Goal: Task Accomplishment & Management: Manage account settings

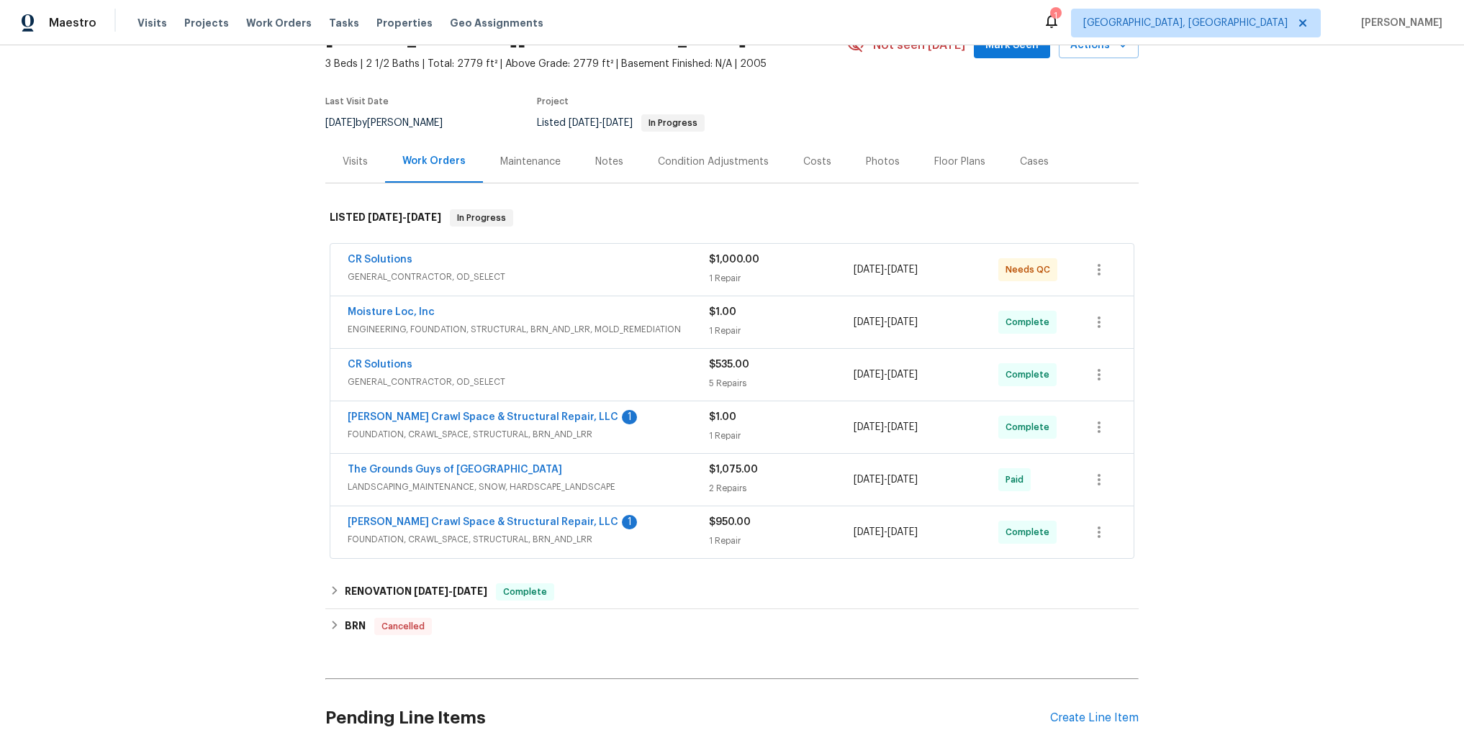
scroll to position [80, 0]
click at [394, 258] on link "CR Solutions" at bounding box center [380, 258] width 65 height 10
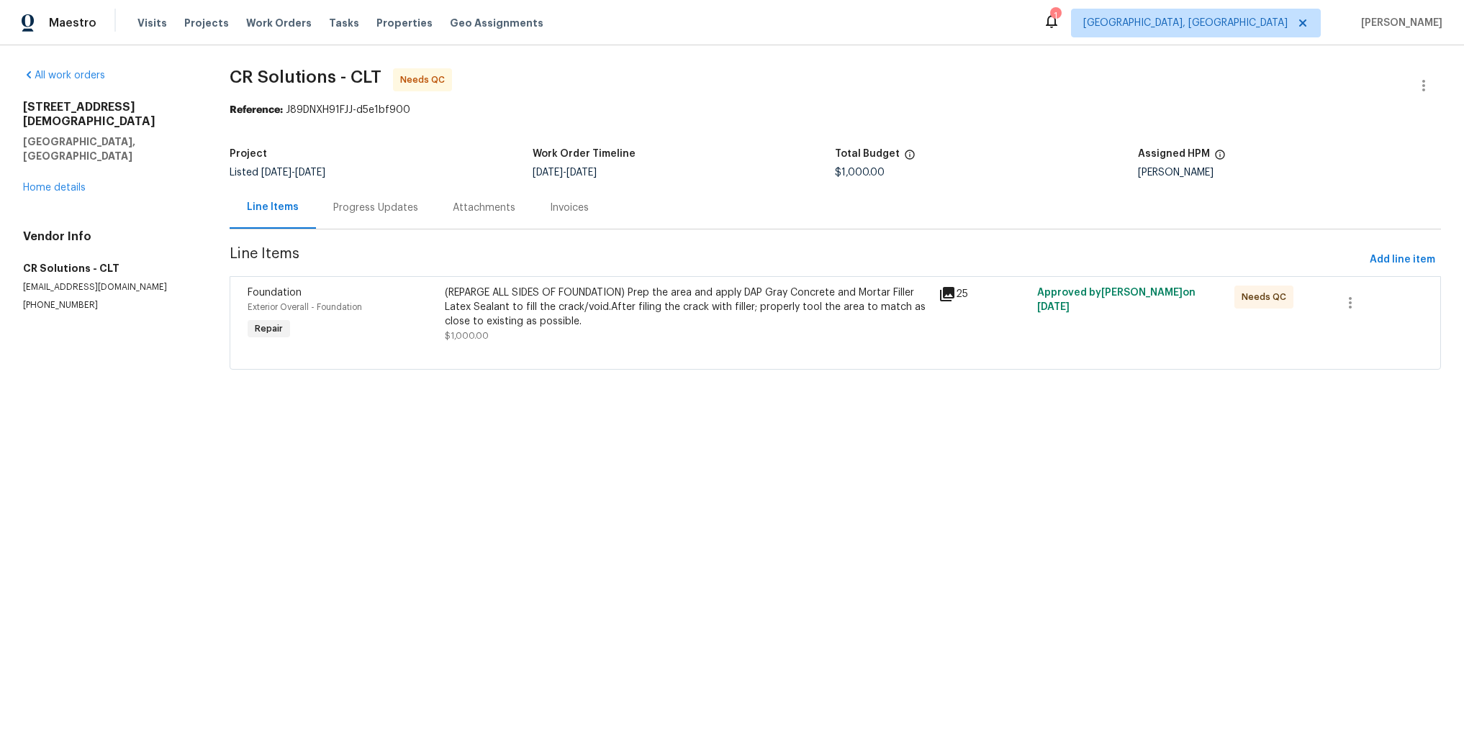
click at [512, 315] on div "(REPARGE ALL SIDES OF FOUNDATION) Prep the area and apply DAP Gray Concrete and…" at bounding box center [687, 307] width 484 height 43
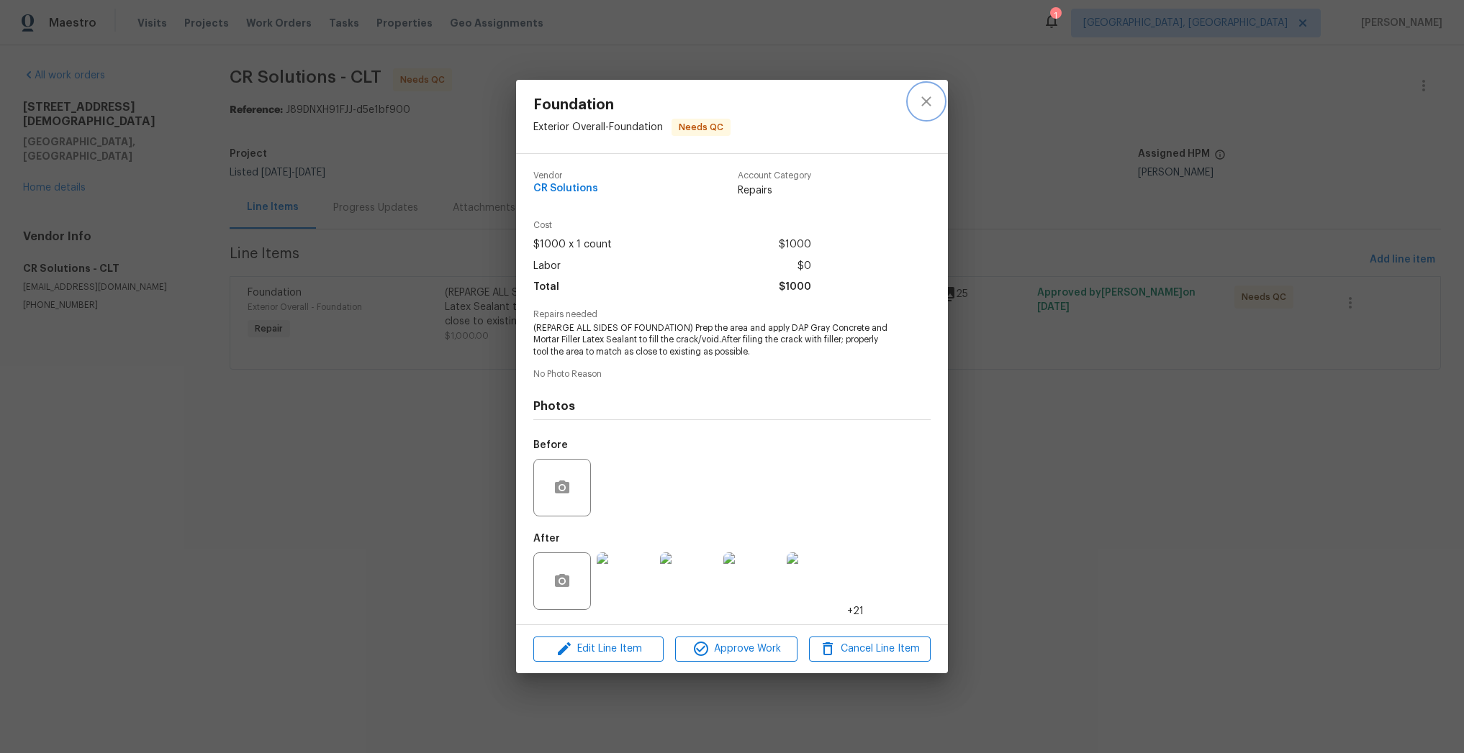
click at [935, 96] on button "close" at bounding box center [926, 101] width 35 height 35
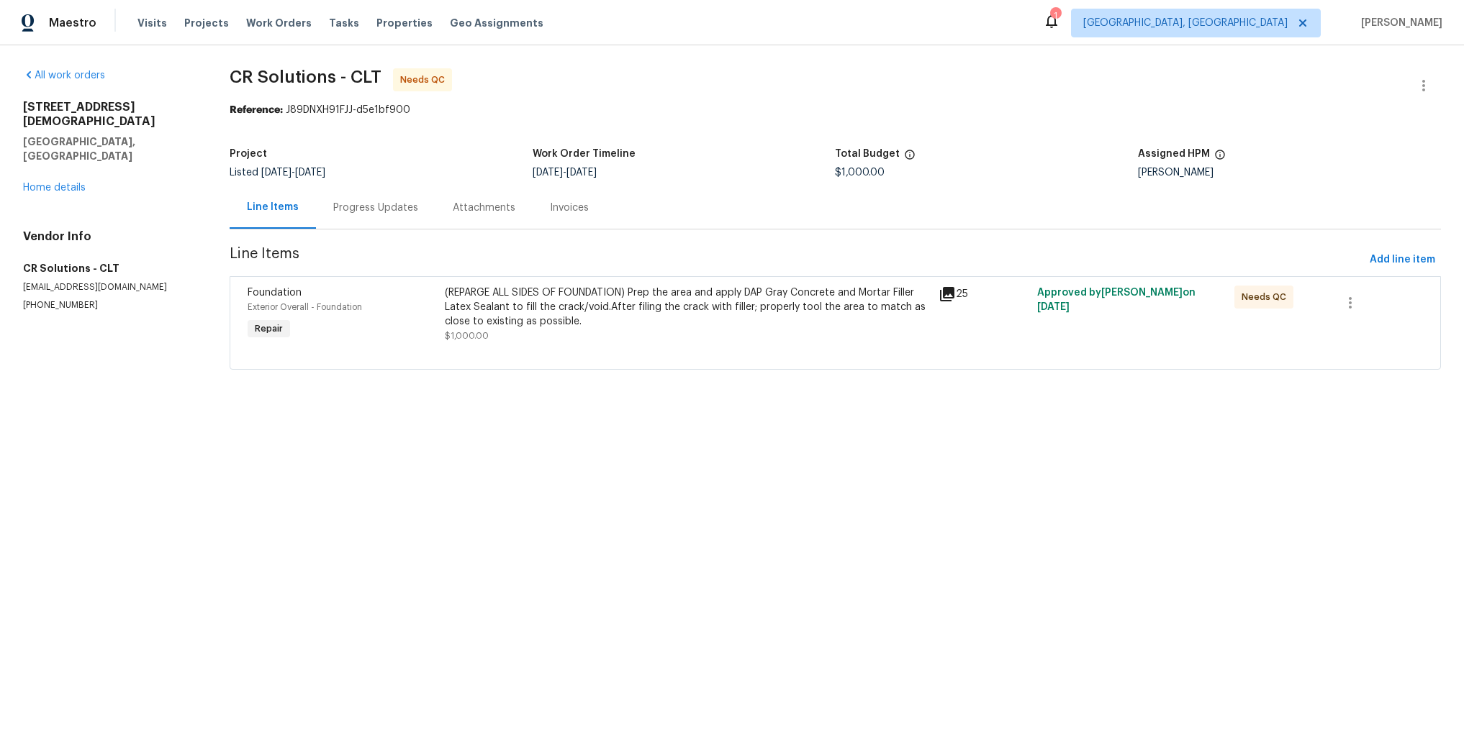
click at [760, 315] on div "(REPARGE ALL SIDES OF FOUNDATION) Prep the area and apply DAP Gray Concrete and…" at bounding box center [687, 307] width 484 height 43
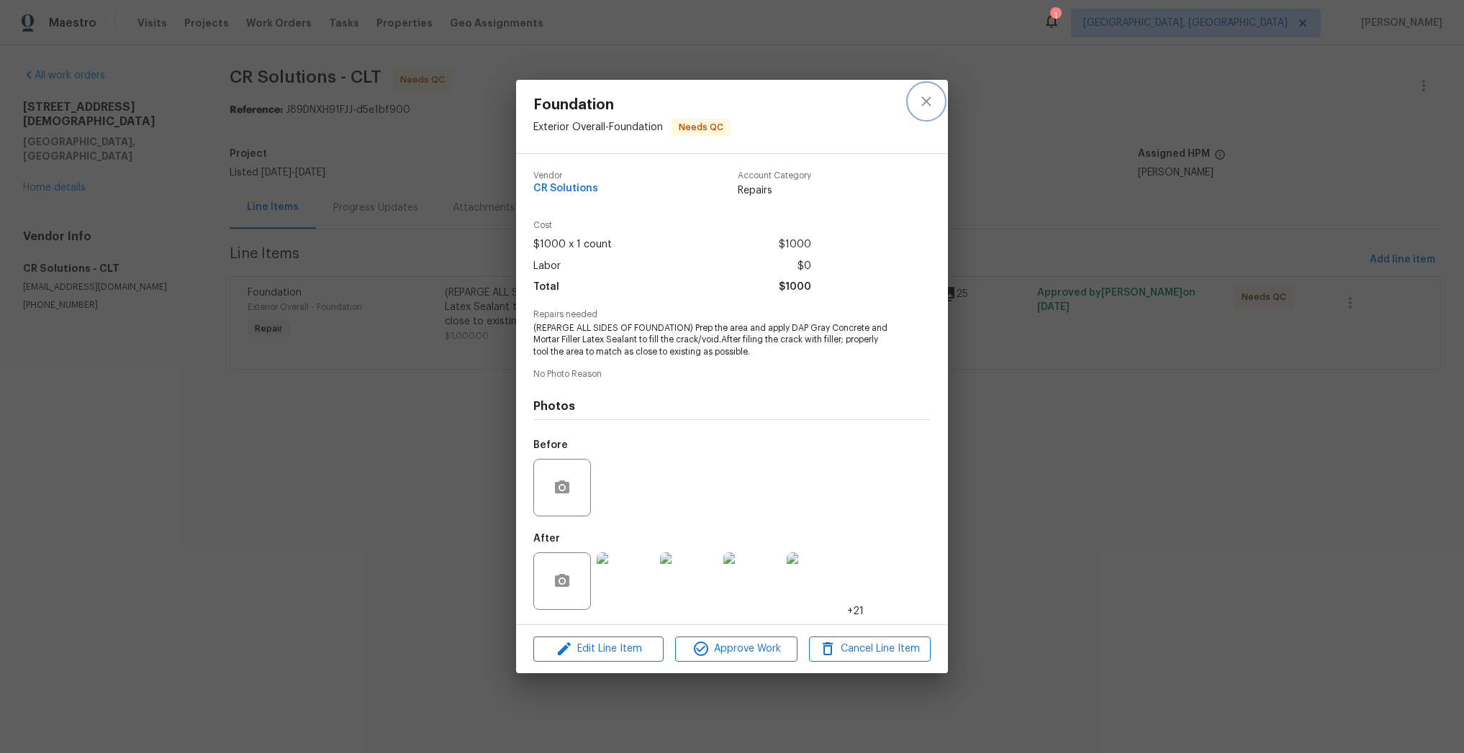
click at [928, 99] on icon "close" at bounding box center [925, 101] width 9 height 9
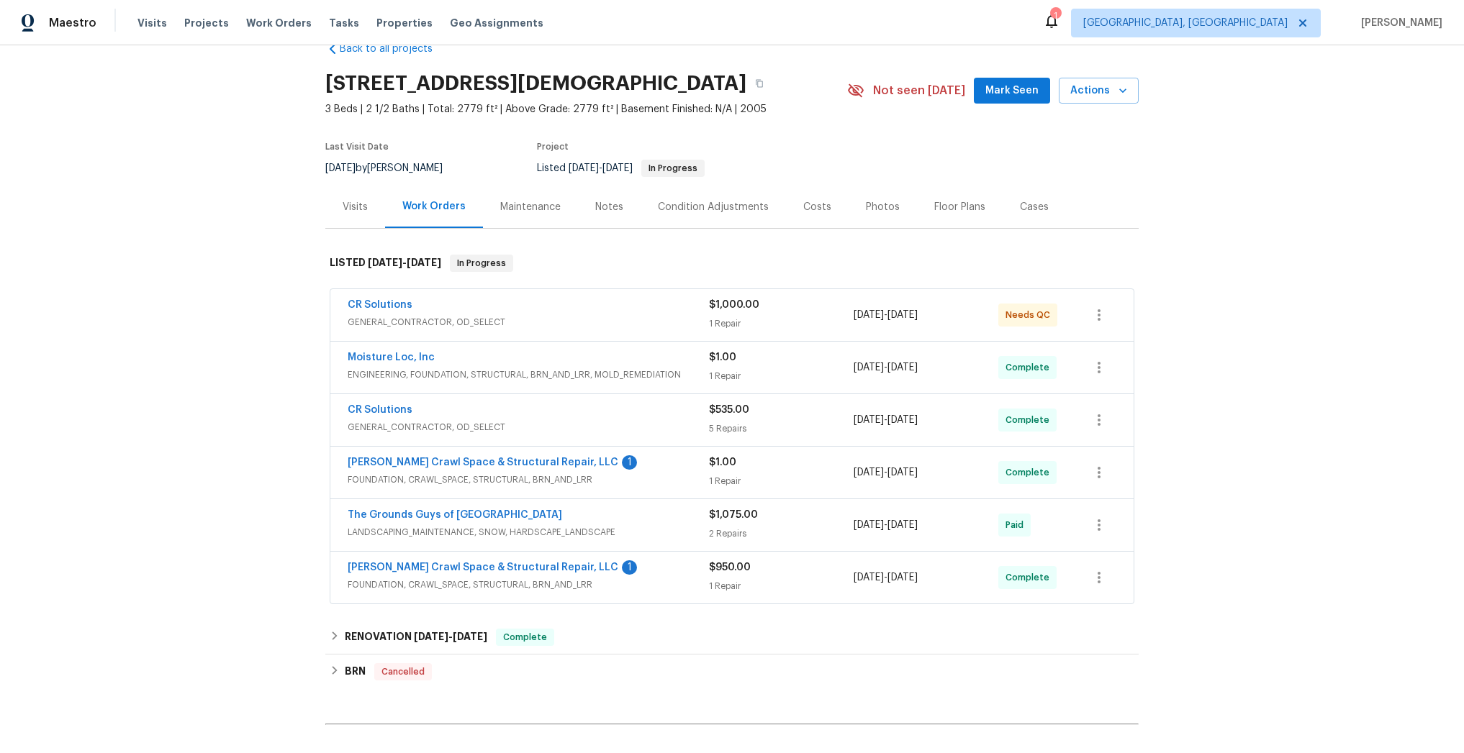
scroll to position [50, 0]
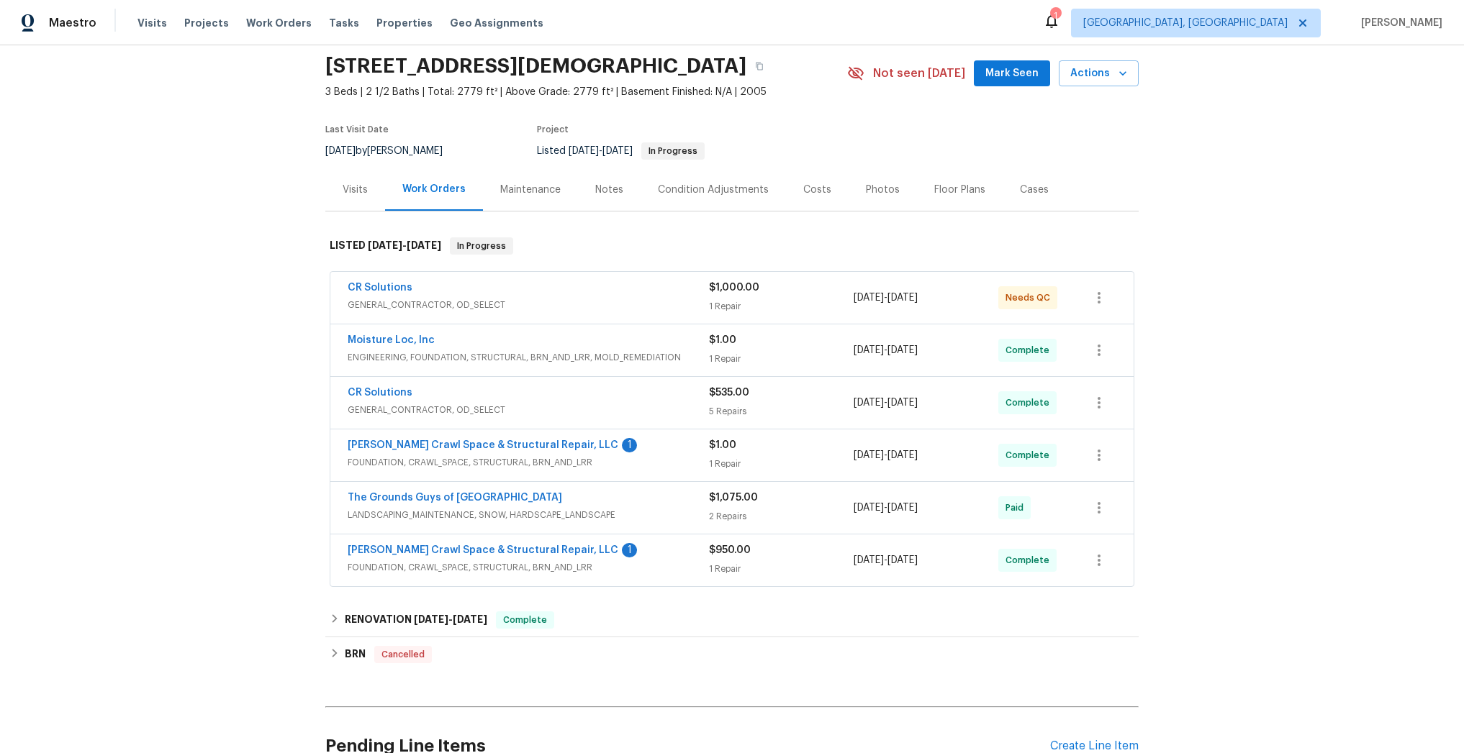
click at [543, 472] on div "Falcone Crawl Space & Structural Repair, LLC 1 FOUNDATION, CRAWL_SPACE, STRUCTU…" at bounding box center [731, 456] width 803 height 52
click at [525, 442] on link "[PERSON_NAME] Crawl Space & Structural Repair, LLC" at bounding box center [483, 445] width 271 height 10
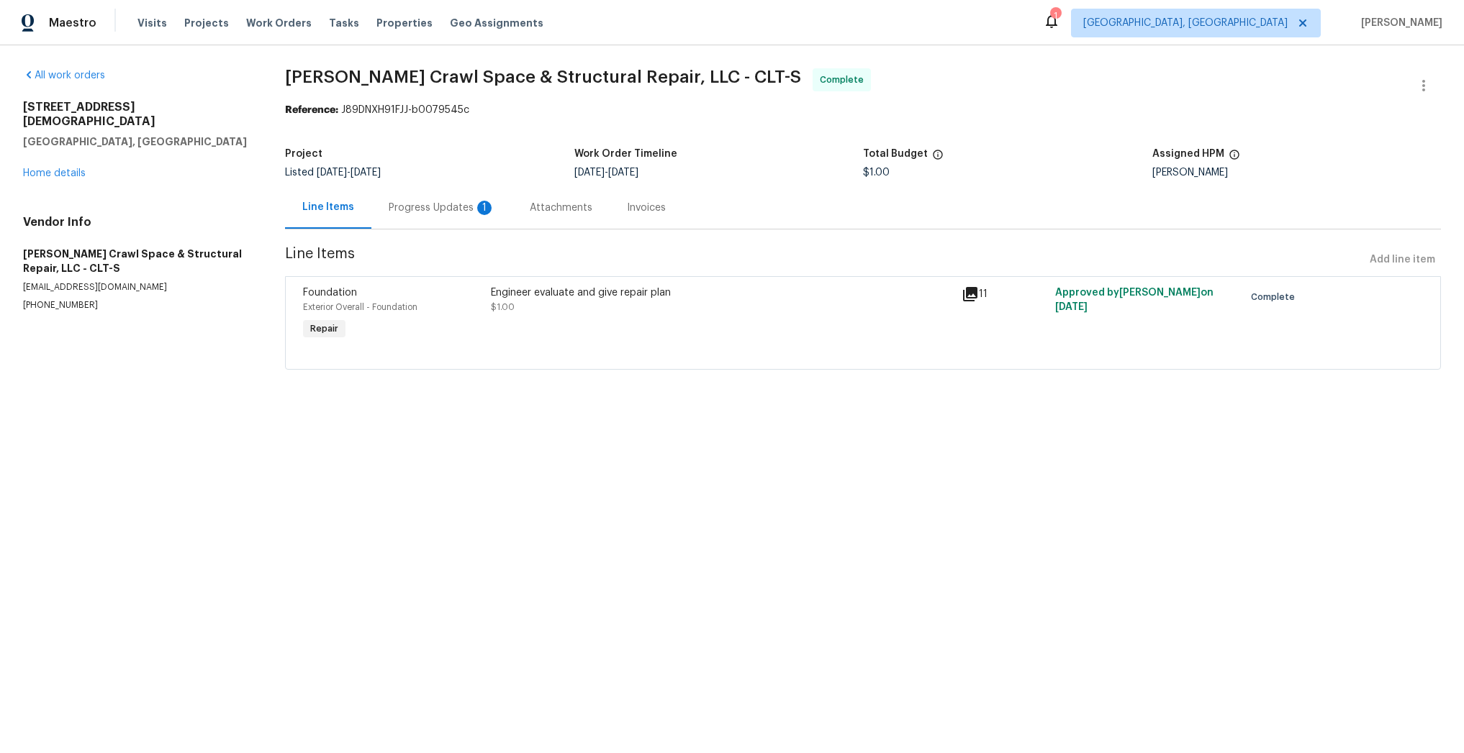
click at [607, 292] on div "Engineer evaluate and give repair plan" at bounding box center [721, 293] width 461 height 14
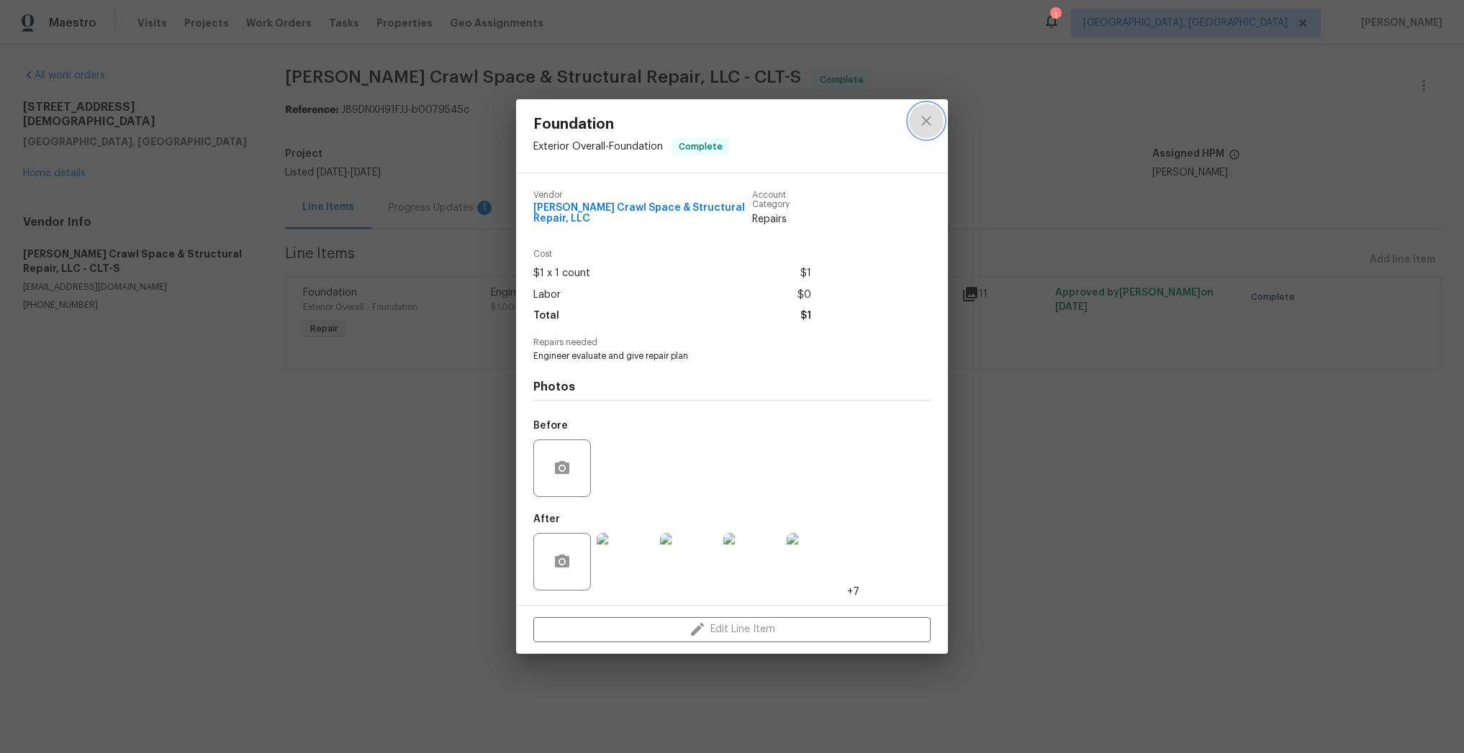
click at [923, 115] on icon "close" at bounding box center [926, 120] width 17 height 17
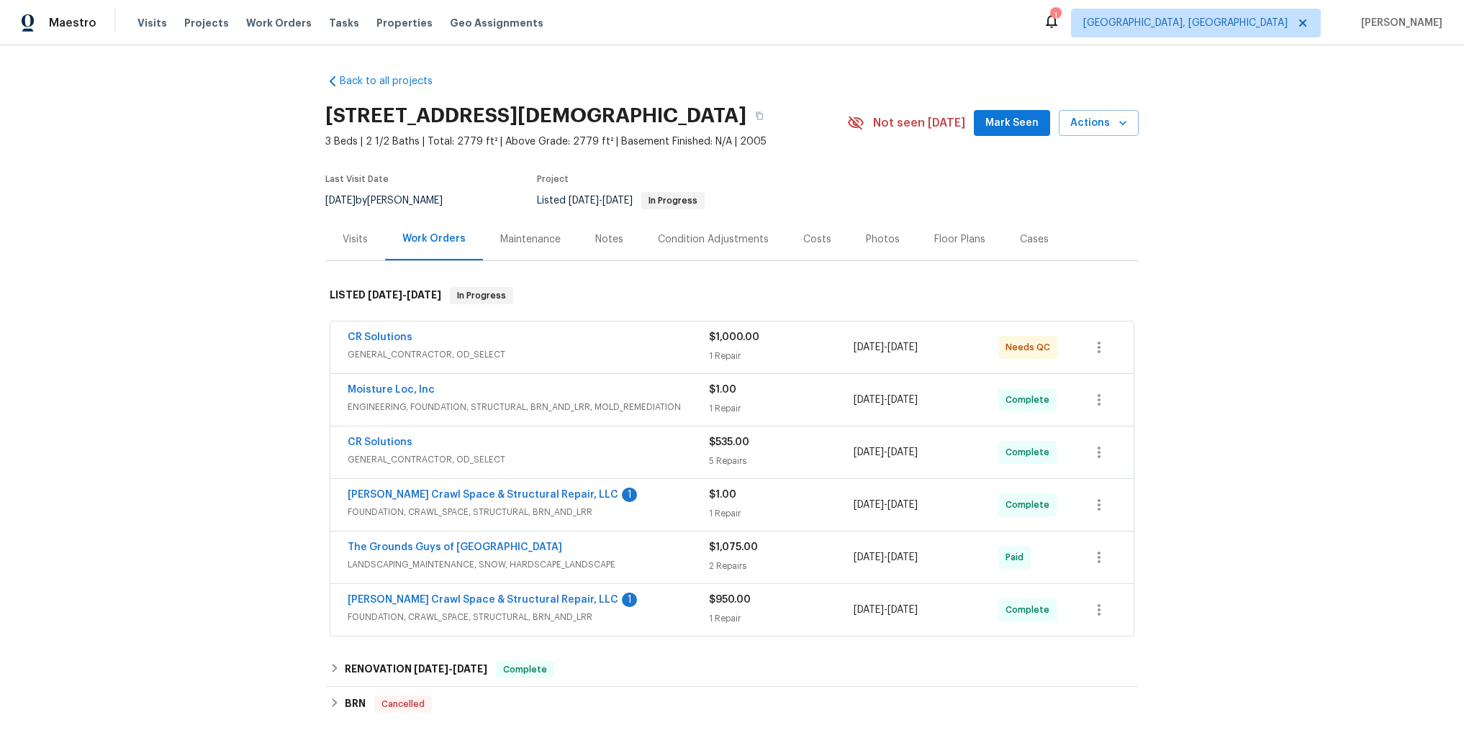
click at [625, 385] on div "Moisture Loc, Inc" at bounding box center [528, 391] width 361 height 17
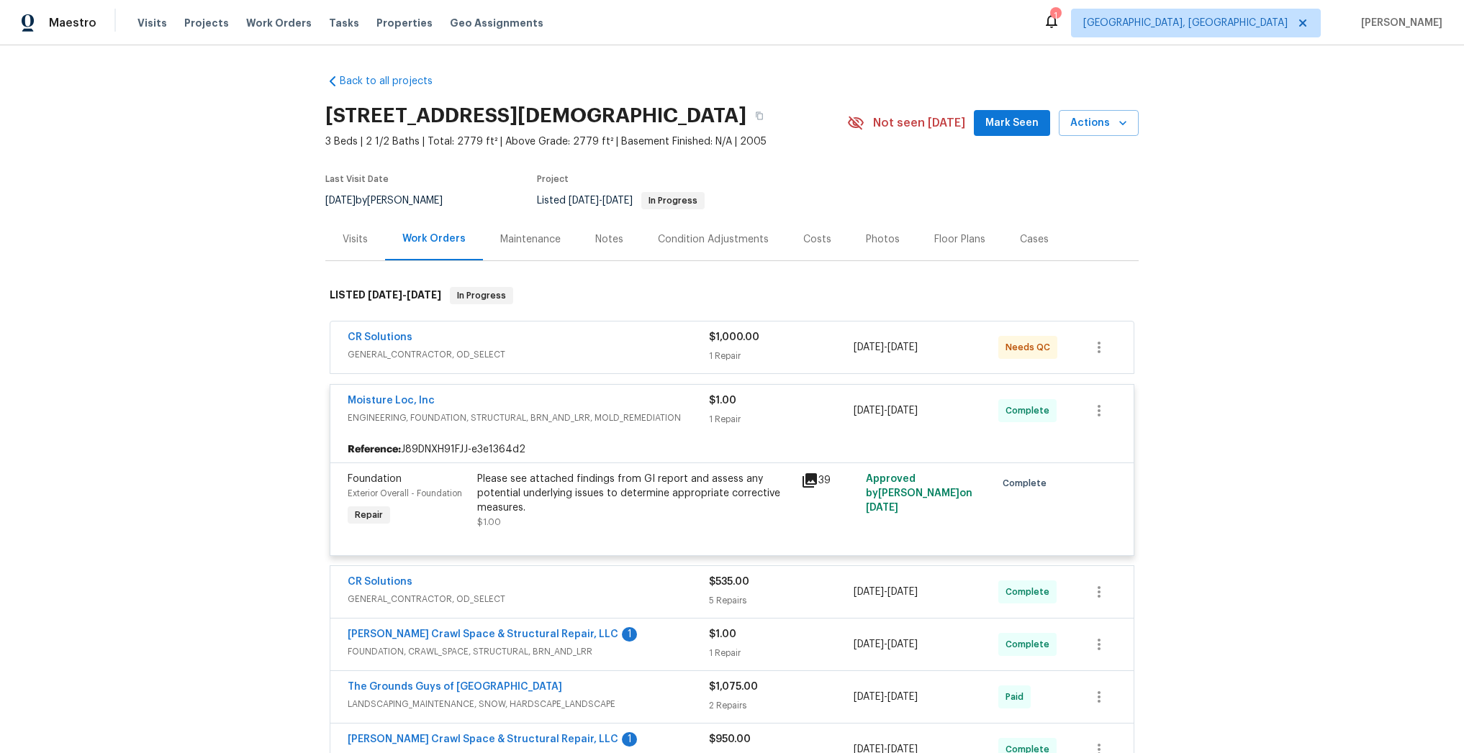
click at [555, 414] on span "ENGINEERING, FOUNDATION, STRUCTURAL, BRN_AND_LRR, MOLD_REMEDIATION" at bounding box center [528, 418] width 361 height 14
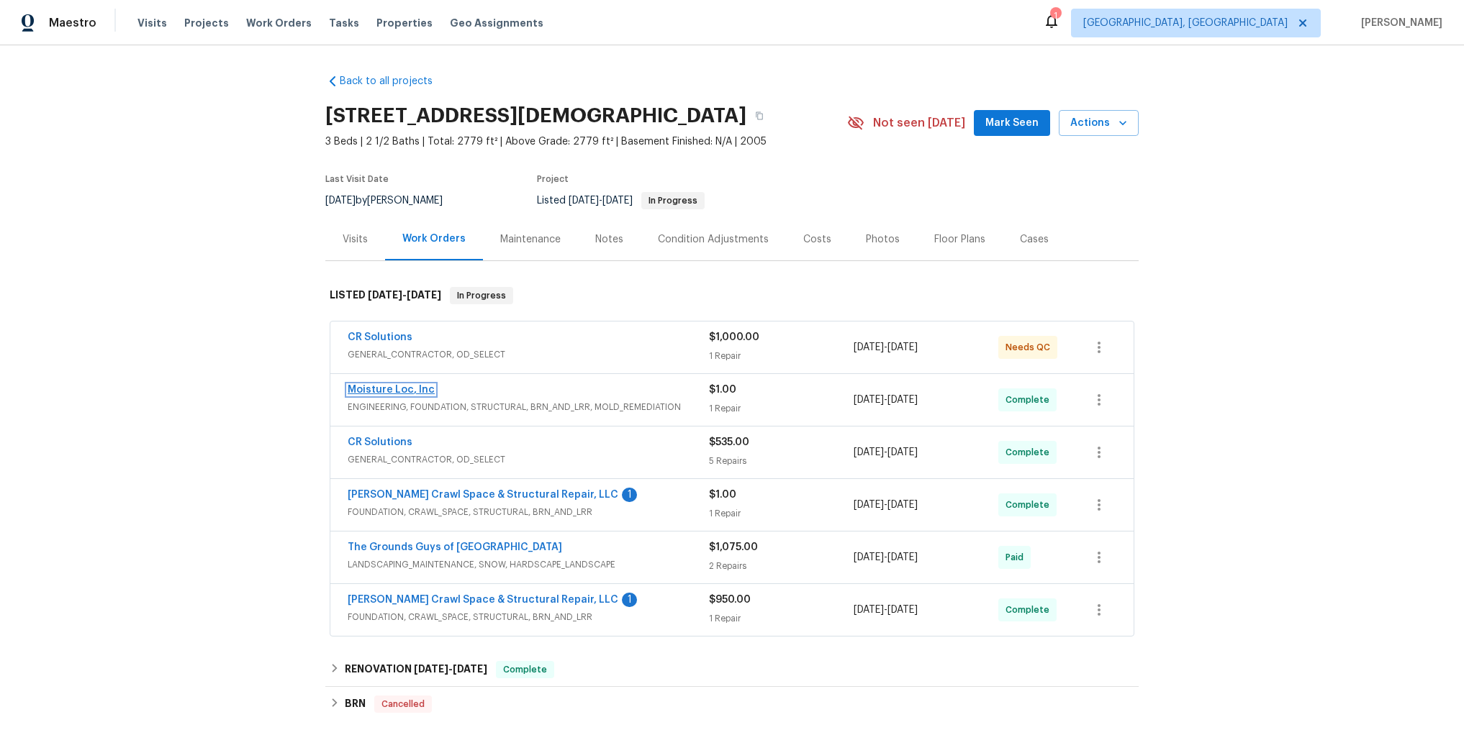
click at [384, 387] on link "Moisture Loc, Inc" at bounding box center [391, 390] width 87 height 10
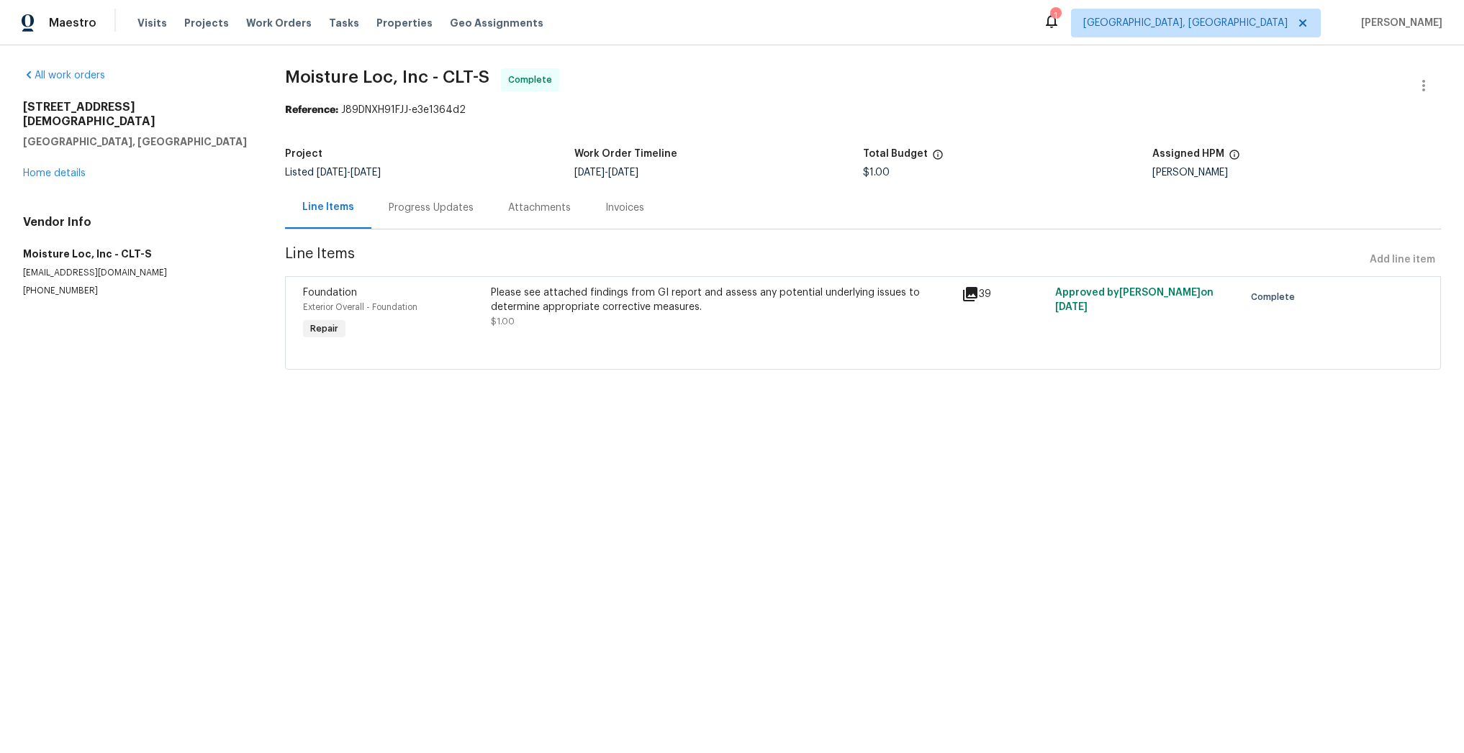
click at [574, 308] on div "Please see attached findings from GI report and assess any potential underlying…" at bounding box center [721, 300] width 461 height 29
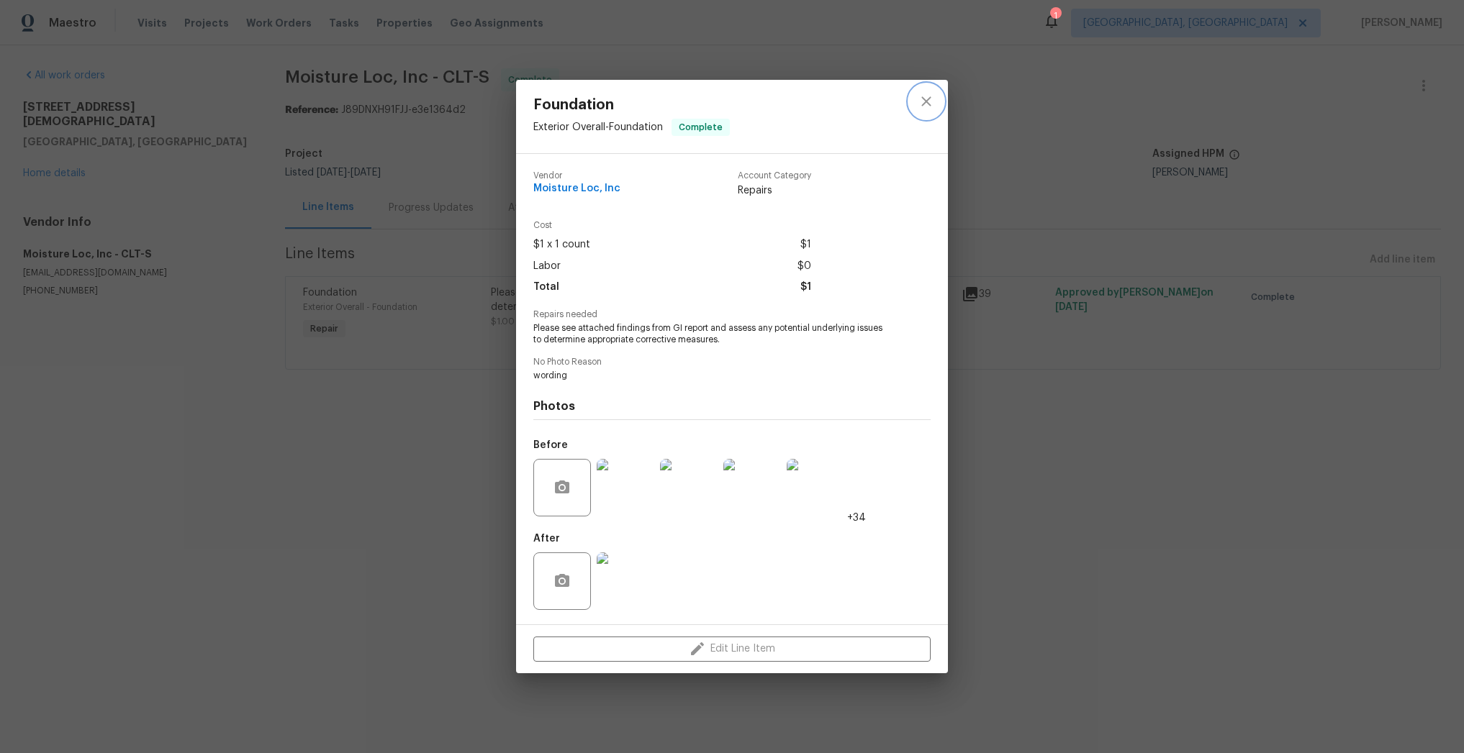
click at [926, 99] on icon "close" at bounding box center [926, 101] width 17 height 17
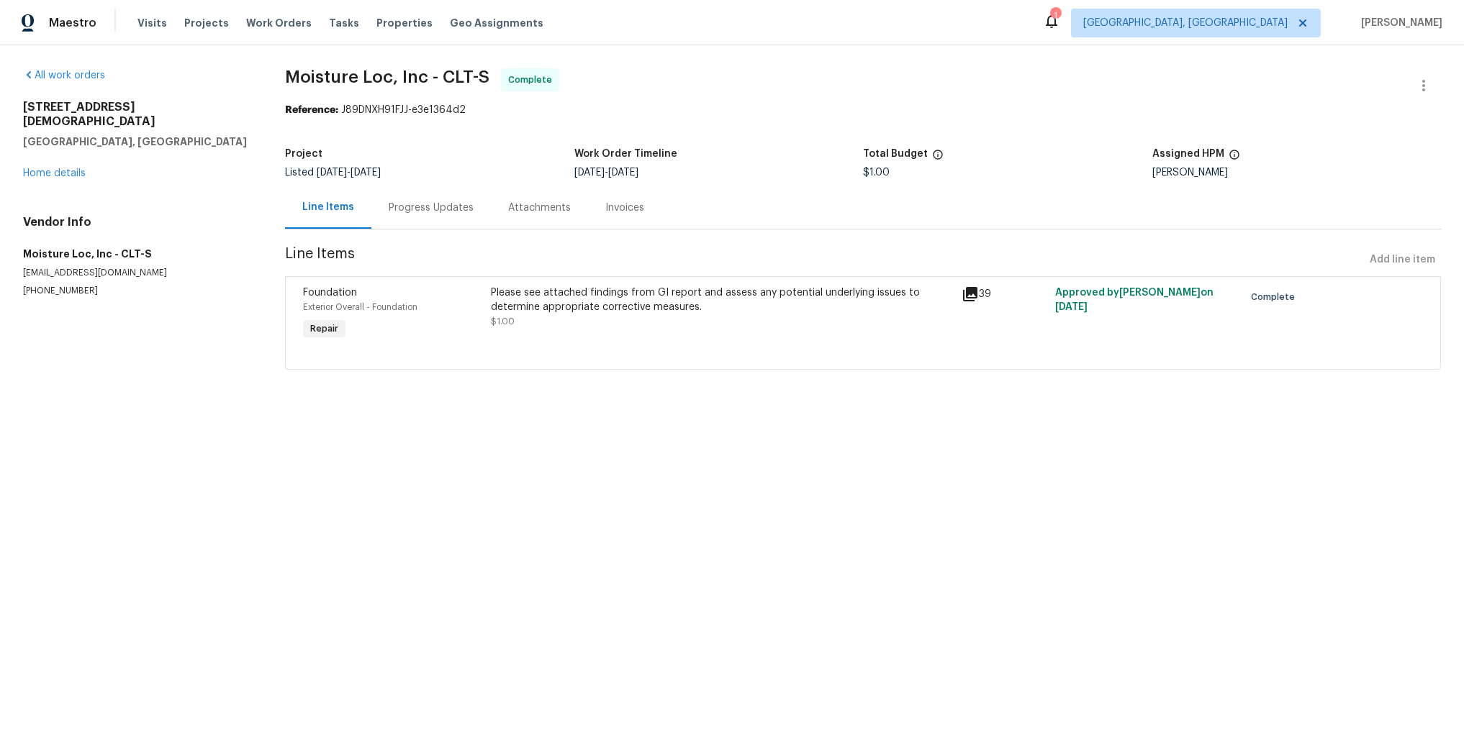
click at [543, 213] on div "Attachments" at bounding box center [539, 208] width 63 height 14
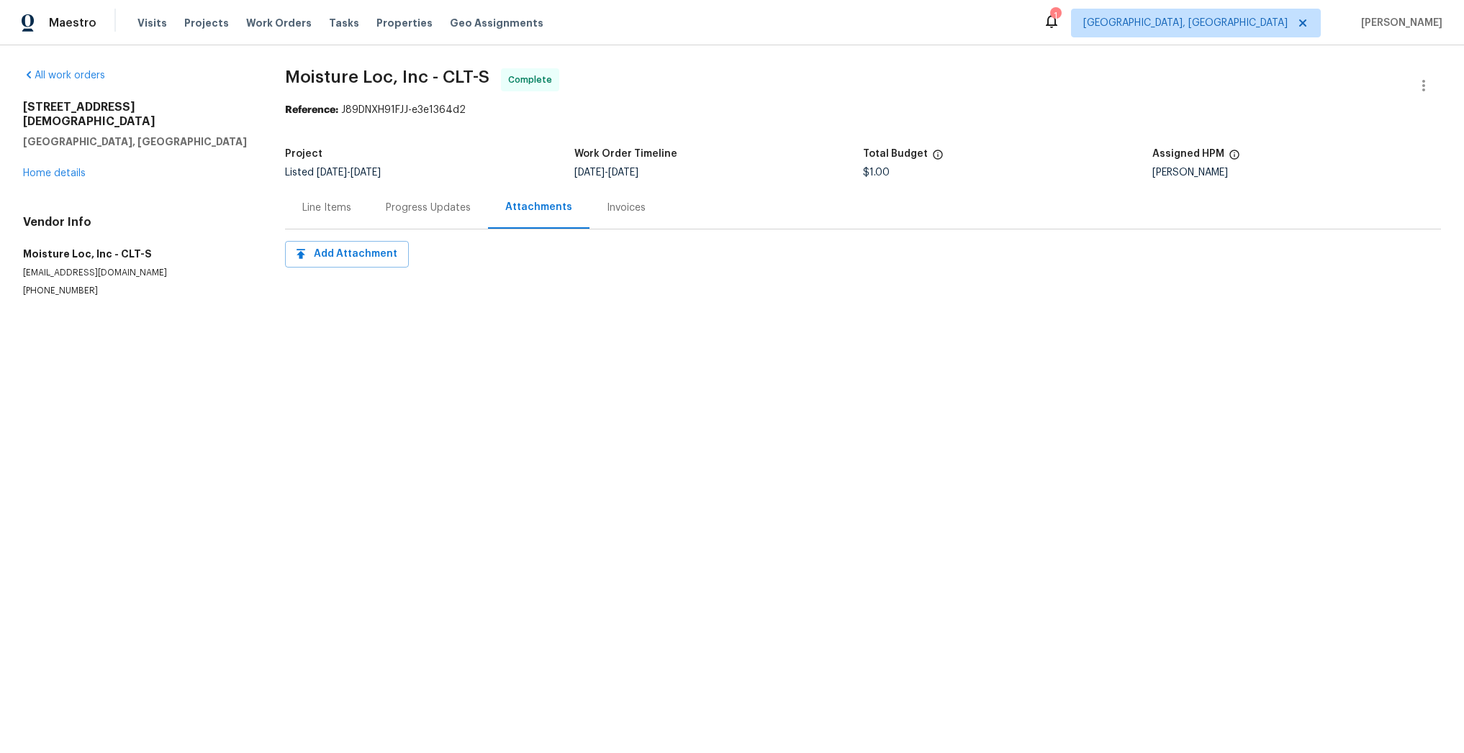
click at [448, 201] on div "Progress Updates" at bounding box center [428, 208] width 85 height 14
